Goal: Task Accomplishment & Management: Manage account settings

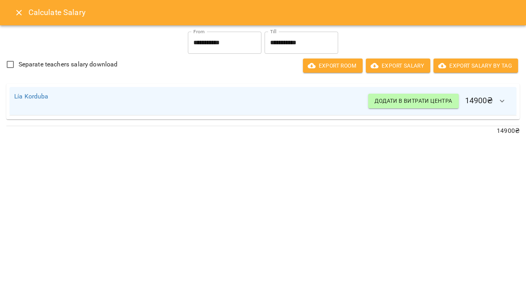
scroll to position [349, 0]
click at [19, 10] on icon "Close" at bounding box center [18, 12] width 9 height 9
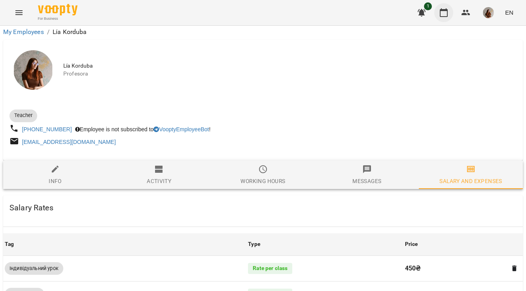
click at [450, 14] on button "button" at bounding box center [443, 12] width 19 height 19
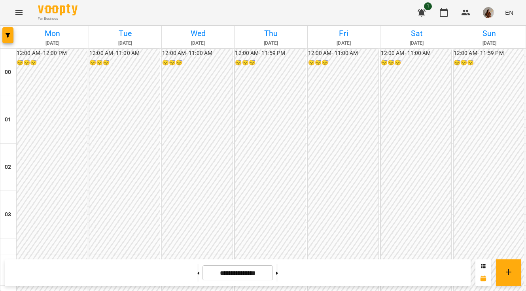
scroll to position [566, 0]
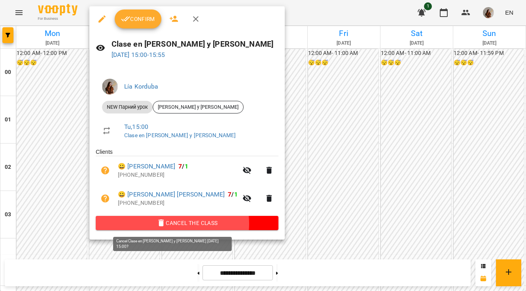
click at [172, 225] on span "Cancel the class" at bounding box center [187, 222] width 170 height 9
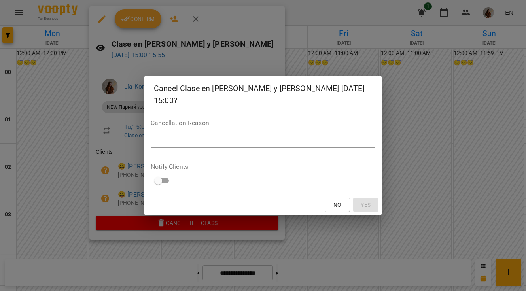
click at [211, 138] on textarea at bounding box center [263, 142] width 225 height 8
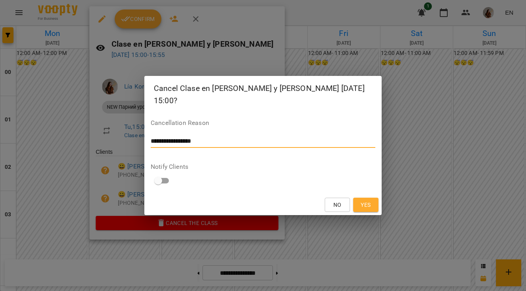
type textarea "**********"
click at [359, 198] on button "Yes" at bounding box center [365, 205] width 25 height 14
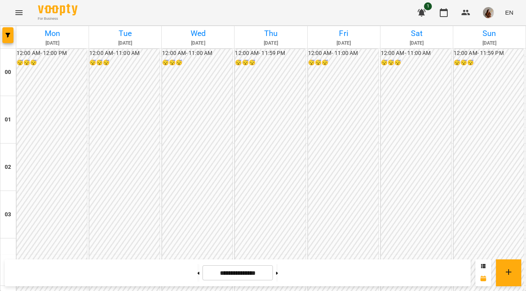
scroll to position [629, 0]
click at [462, 13] on icon "button" at bounding box center [465, 13] width 9 height 6
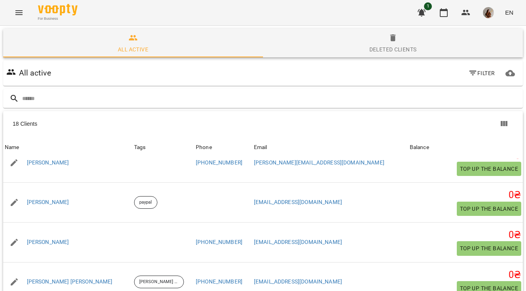
scroll to position [540, 0]
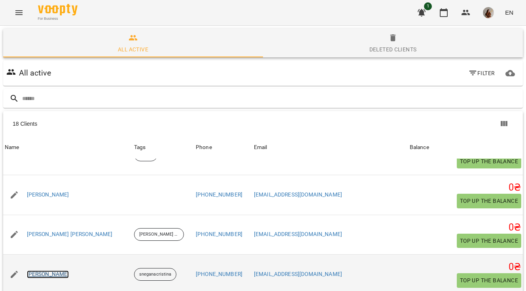
click at [58, 276] on link "[PERSON_NAME]" at bounding box center [48, 274] width 42 height 8
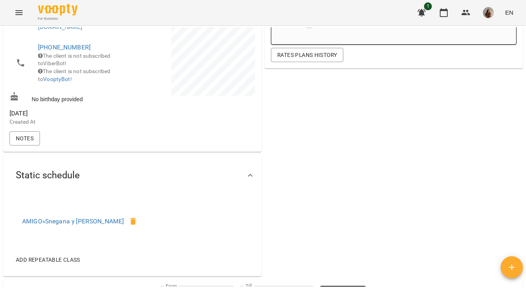
scroll to position [213, 0]
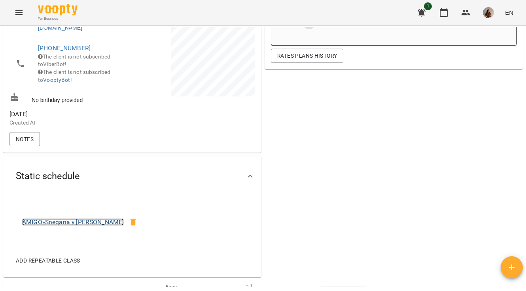
click at [58, 226] on link "AMIGO » [PERSON_NAME] y [PERSON_NAME]" at bounding box center [73, 222] width 102 height 8
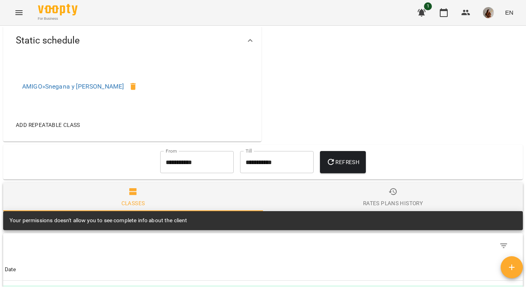
scroll to position [341, 0]
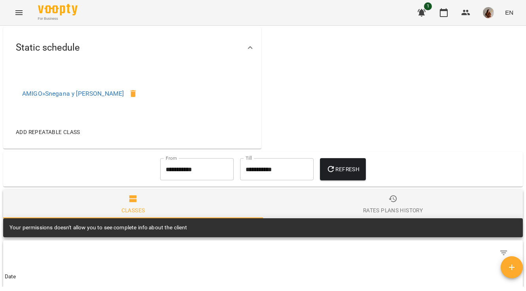
click at [64, 142] on div "Add repeatable class" at bounding box center [82, 132] width 146 height 21
click at [64, 137] on span "Add repeatable class" at bounding box center [48, 131] width 64 height 9
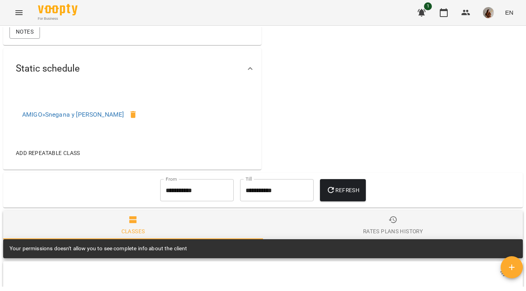
scroll to position [319, 0]
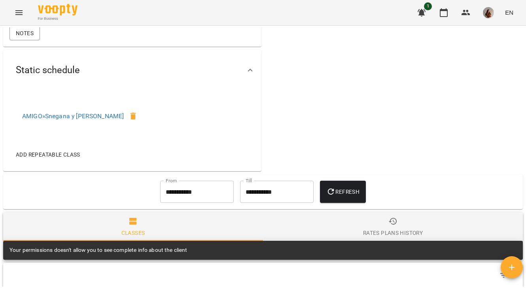
click at [76, 159] on span "Add repeatable class" at bounding box center [48, 154] width 64 height 9
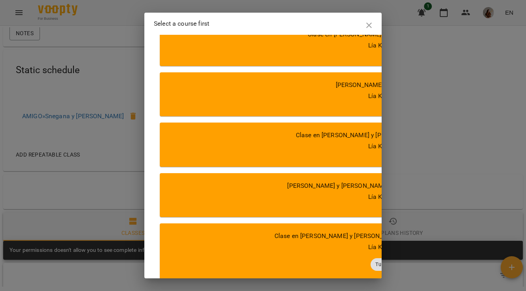
scroll to position [0, 0]
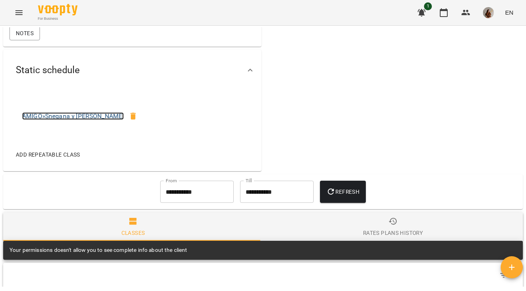
click at [85, 120] on link "AMIGO » [PERSON_NAME] y [PERSON_NAME]" at bounding box center [73, 116] width 102 height 8
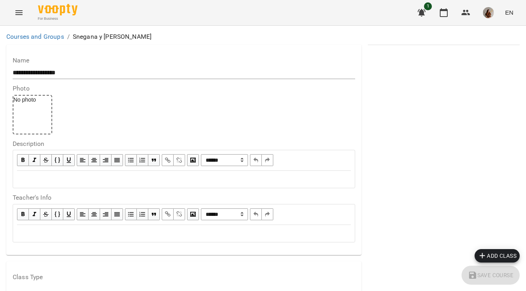
scroll to position [347, 0]
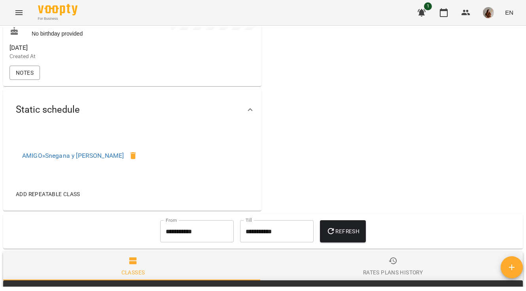
scroll to position [280, 0]
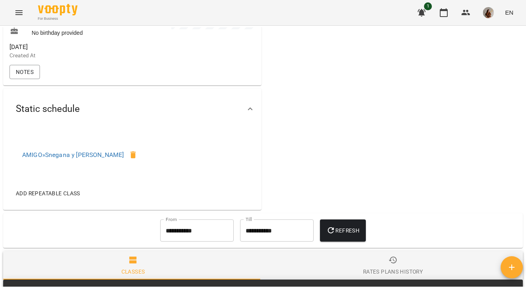
click at [64, 141] on div "AMIGO » [PERSON_NAME] y [PERSON_NAME]" at bounding box center [82, 158] width 146 height 51
click at [249, 114] on icon at bounding box center [250, 108] width 9 height 9
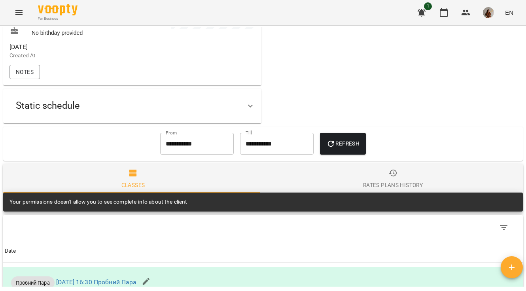
click at [253, 109] on div at bounding box center [250, 105] width 19 height 19
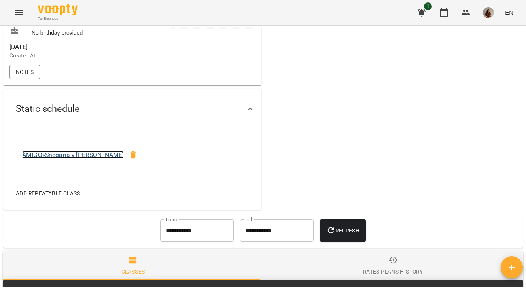
click at [51, 159] on link "AMIGO » [PERSON_NAME] y [PERSON_NAME]" at bounding box center [73, 155] width 102 height 8
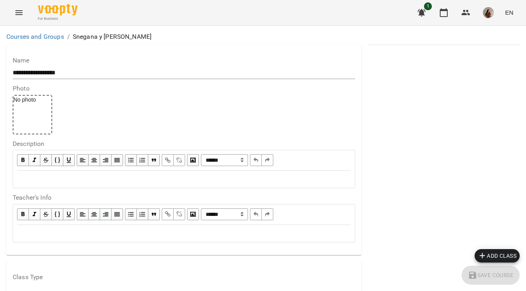
scroll to position [517, 0]
